Goal: Contribute content

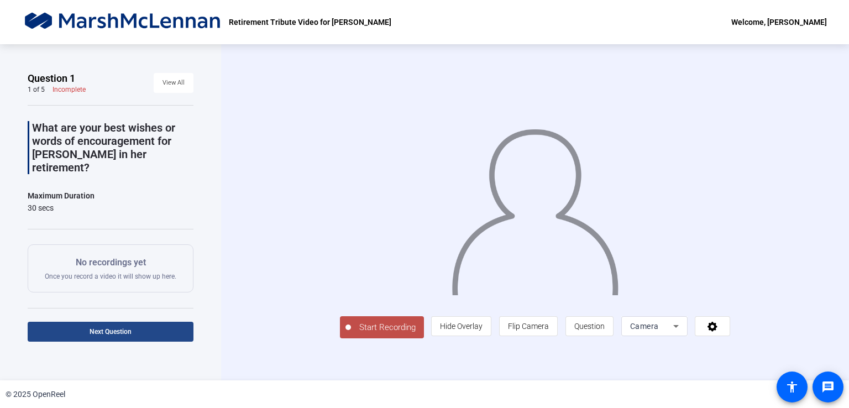
click at [135, 336] on span at bounding box center [111, 332] width 166 height 27
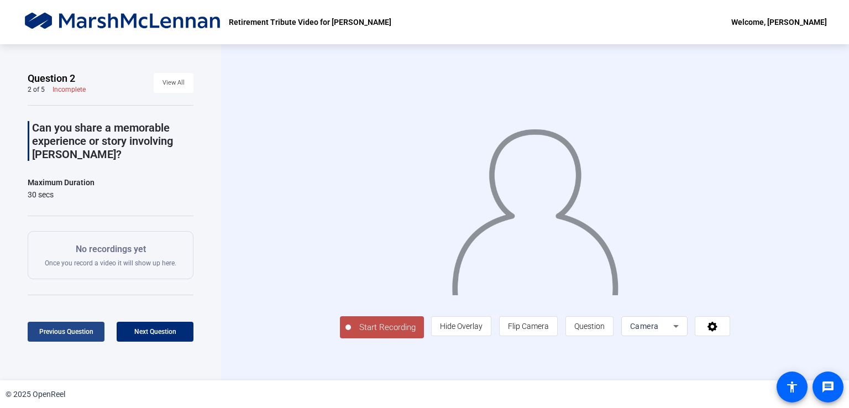
click at [70, 332] on span "Previous Question" at bounding box center [66, 332] width 54 height 8
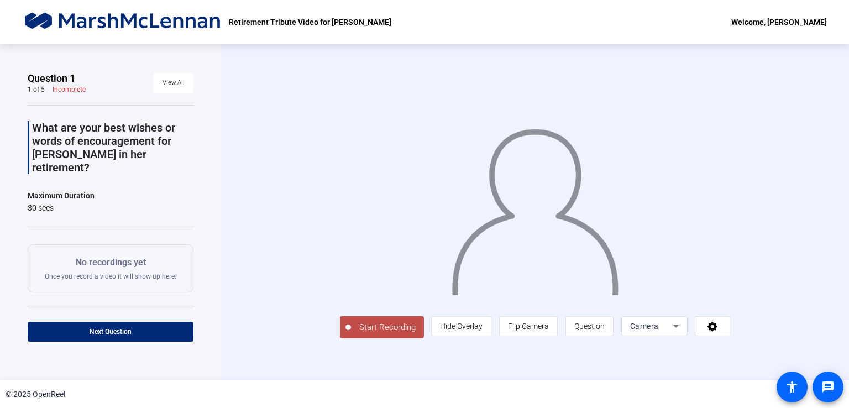
click at [351, 334] on span "Start Recording" at bounding box center [387, 327] width 73 height 13
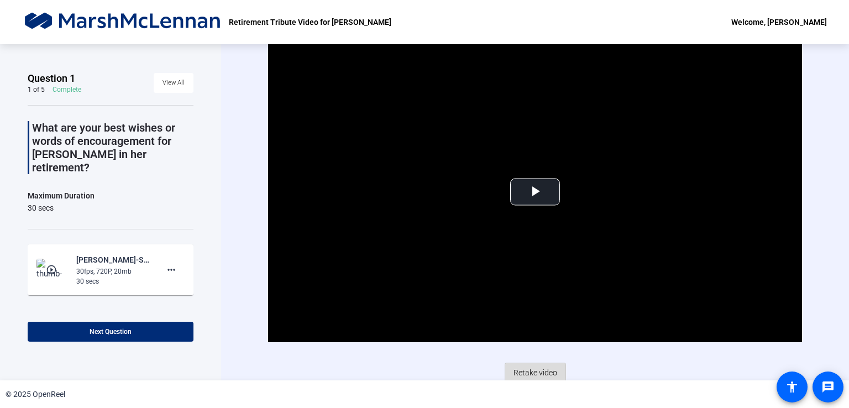
click at [538, 370] on span "Retake video" at bounding box center [536, 372] width 44 height 21
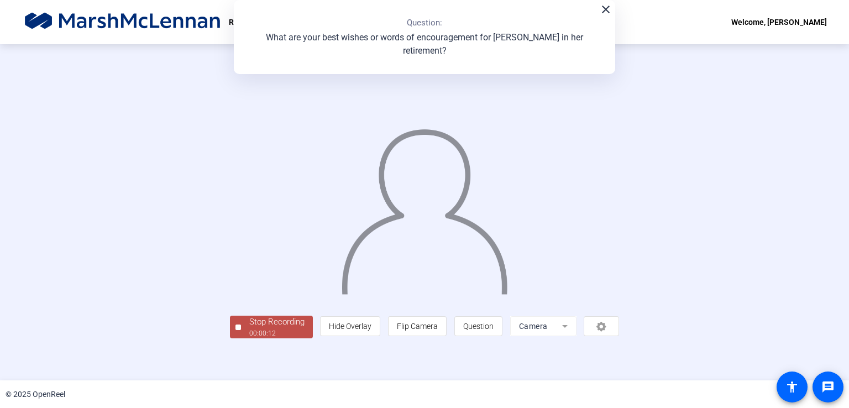
click at [603, 9] on mat-icon "close" at bounding box center [605, 9] width 13 height 13
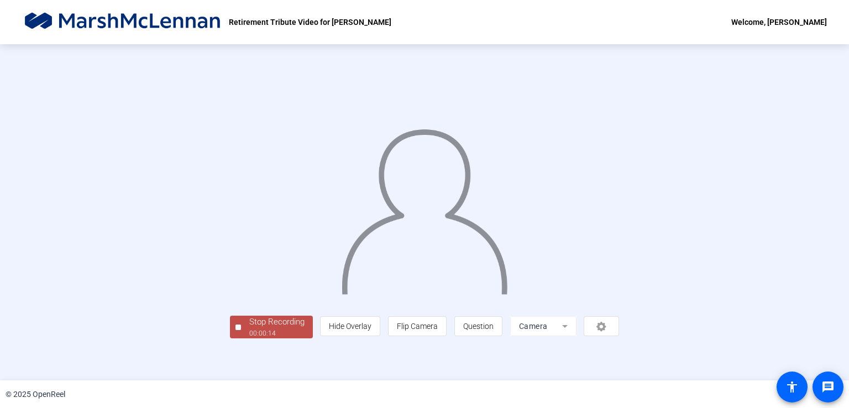
scroll to position [30, 0]
click at [249, 338] on div "00:00:17" at bounding box center [276, 333] width 55 height 10
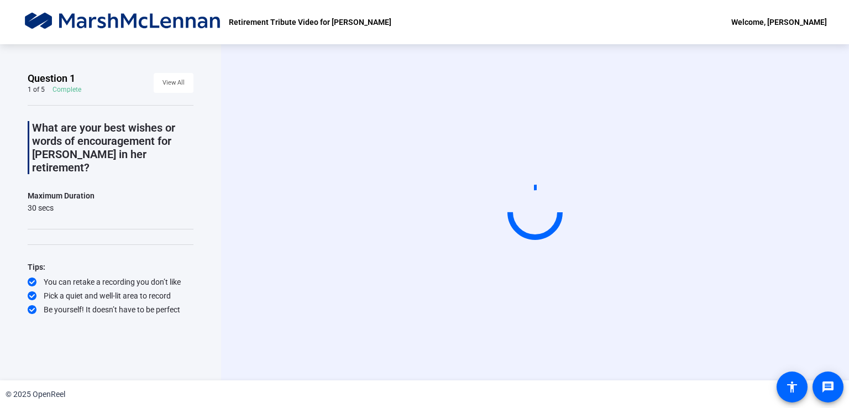
scroll to position [0, 0]
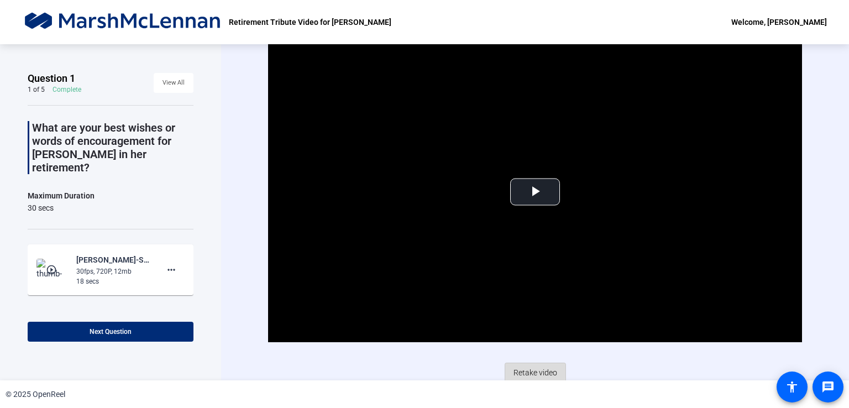
click at [524, 374] on span "Retake video" at bounding box center [536, 372] width 44 height 21
click at [158, 264] on span at bounding box center [171, 270] width 27 height 27
click at [170, 280] on span "Delete clip" at bounding box center [183, 279] width 44 height 13
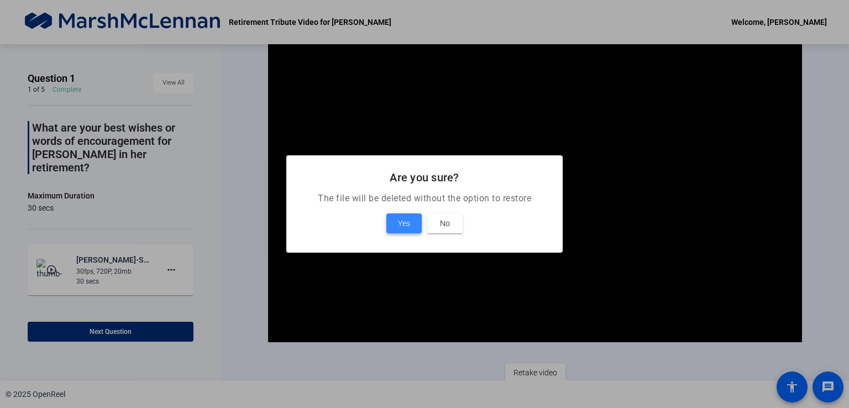
click at [406, 227] on span "Yes" at bounding box center [404, 223] width 12 height 13
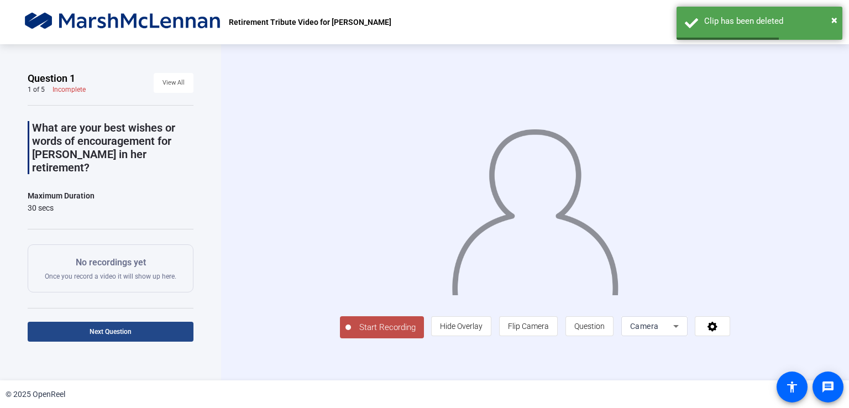
click at [143, 333] on span at bounding box center [111, 332] width 166 height 27
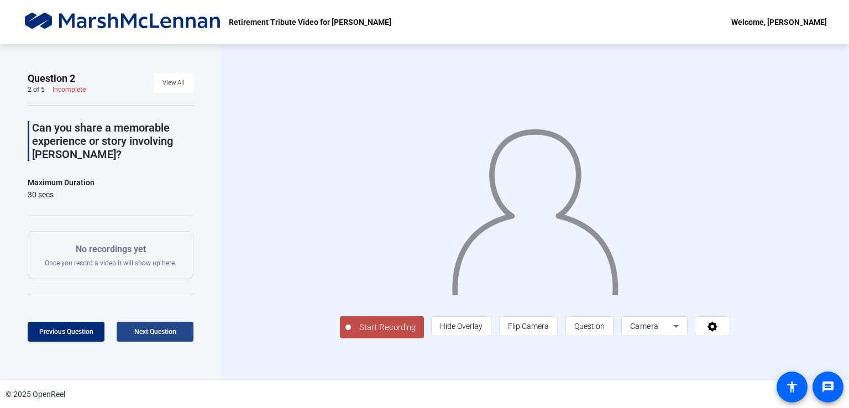
click at [143, 333] on span "Next Question" at bounding box center [155, 332] width 42 height 8
click at [160, 331] on span "Next Question" at bounding box center [155, 332] width 42 height 8
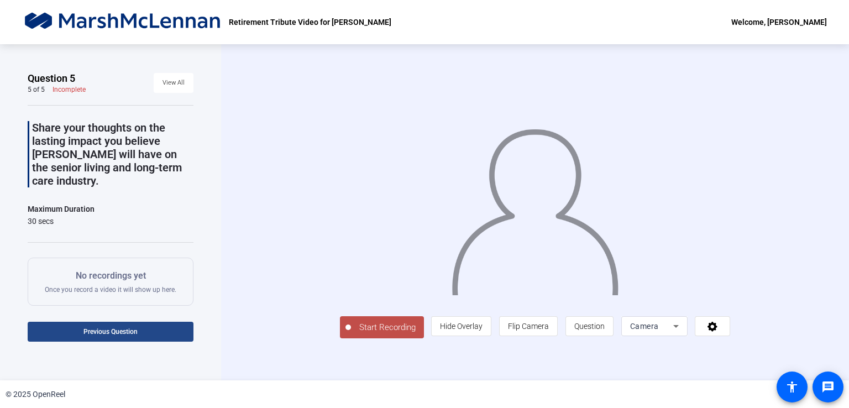
click at [134, 332] on span "Previous Question" at bounding box center [111, 332] width 54 height 8
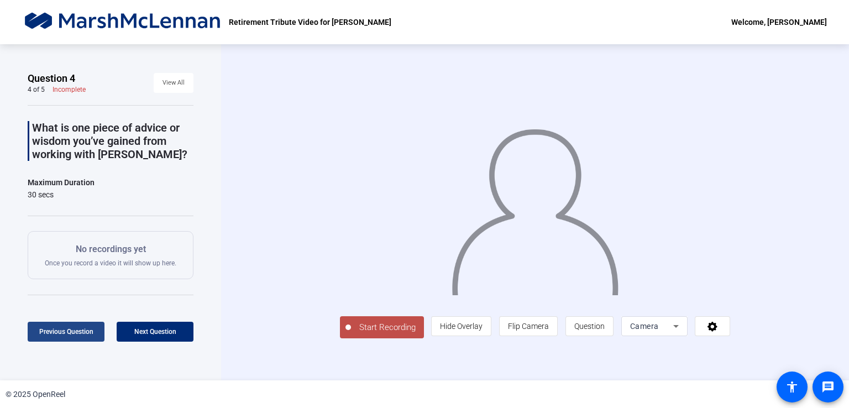
click at [77, 332] on span "Previous Question" at bounding box center [66, 332] width 54 height 8
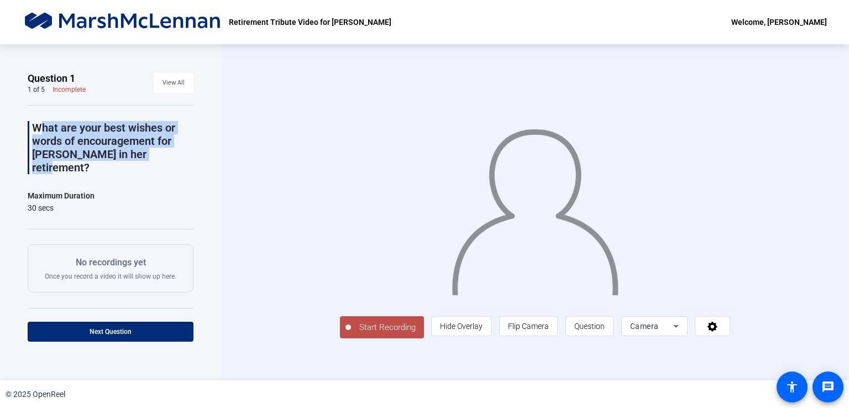
drag, startPoint x: 166, startPoint y: 153, endPoint x: 17, endPoint y: 113, distance: 153.9
click at [17, 113] on div "Question 1 1 of 5 Incomplete View All What are your best wishes or words of enc…" at bounding box center [110, 212] width 221 height 336
copy p "What are your best wishes or words of encouragement for [PERSON_NAME] in her re…"
click at [132, 331] on span at bounding box center [111, 332] width 166 height 27
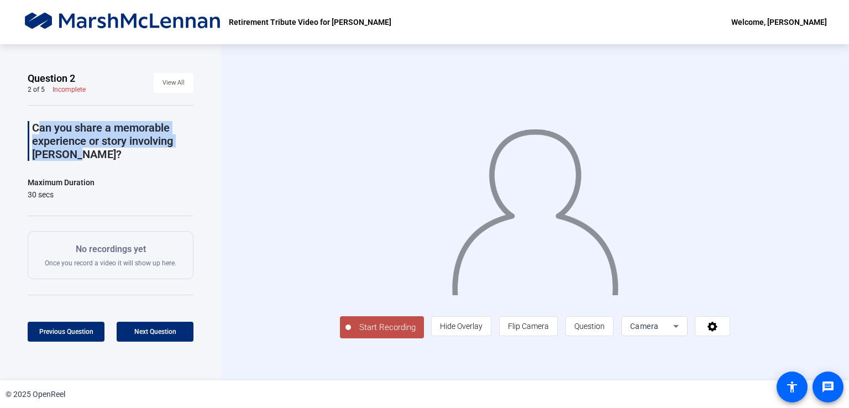
drag, startPoint x: 75, startPoint y: 157, endPoint x: 27, endPoint y: 129, distance: 55.5
click at [28, 129] on div "Can you share a memorable experience or story involving [PERSON_NAME]?" at bounding box center [111, 141] width 166 height 40
copy p "Can you share a memorable experience or story involving [PERSON_NAME]?"
click at [145, 330] on span "Next Question" at bounding box center [155, 332] width 42 height 8
drag, startPoint x: 159, startPoint y: 140, endPoint x: 33, endPoint y: 127, distance: 126.7
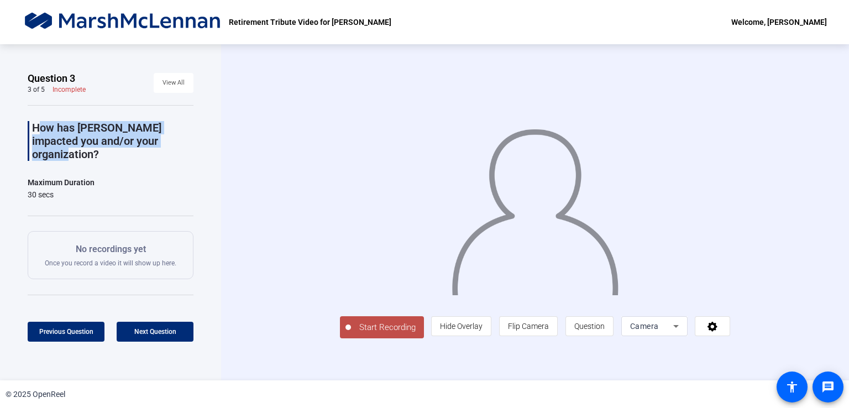
click at [33, 127] on p "How has [PERSON_NAME] impacted you and/or your organization?" at bounding box center [112, 141] width 161 height 40
copy p "How has [PERSON_NAME] impacted you and/or your organization?"
click at [178, 325] on span at bounding box center [155, 332] width 77 height 27
drag, startPoint x: 145, startPoint y: 155, endPoint x: 34, endPoint y: 124, distance: 115.4
click at [34, 124] on p "What is one piece of advice or wisdom you’ve gained from working with [PERSON_N…" at bounding box center [112, 141] width 161 height 40
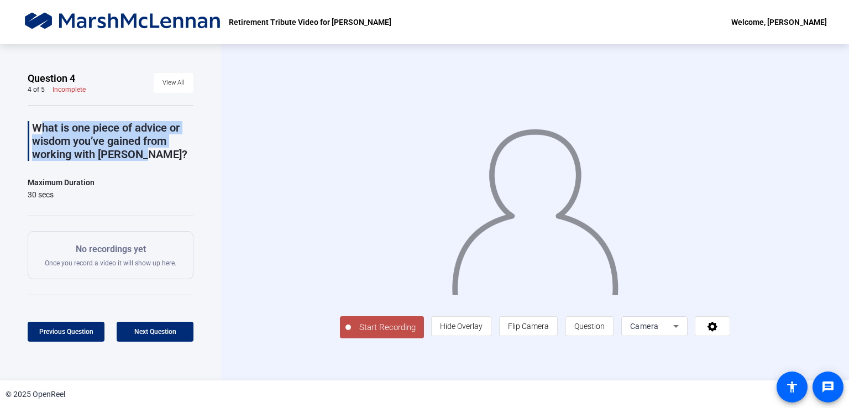
copy p "What is one piece of advice or wisdom you’ve gained from working with [PERSON_N…"
click at [160, 336] on span "Next Question" at bounding box center [155, 331] width 42 height 9
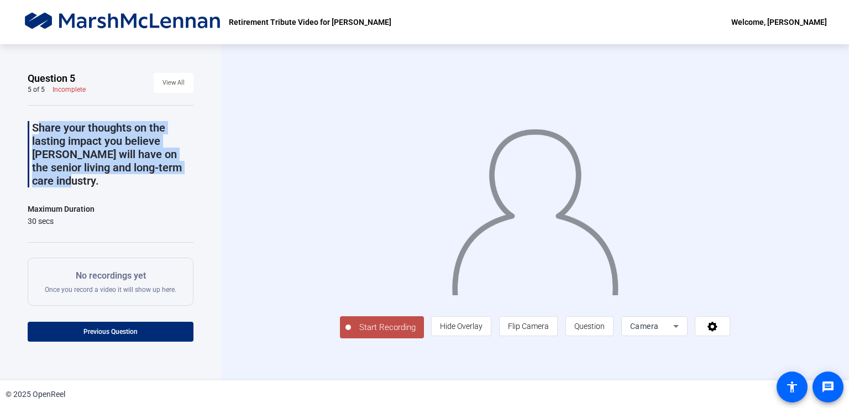
drag, startPoint x: 82, startPoint y: 182, endPoint x: 26, endPoint y: 121, distance: 83.0
click at [26, 121] on div "Question 5 5 of 5 Incomplete View All Share your thoughts on the lasting impact…" at bounding box center [110, 212] width 221 height 336
copy p "Share your thoughts on the lasting impact you believe [PERSON_NAME] will have o…"
